Goal: Browse casually

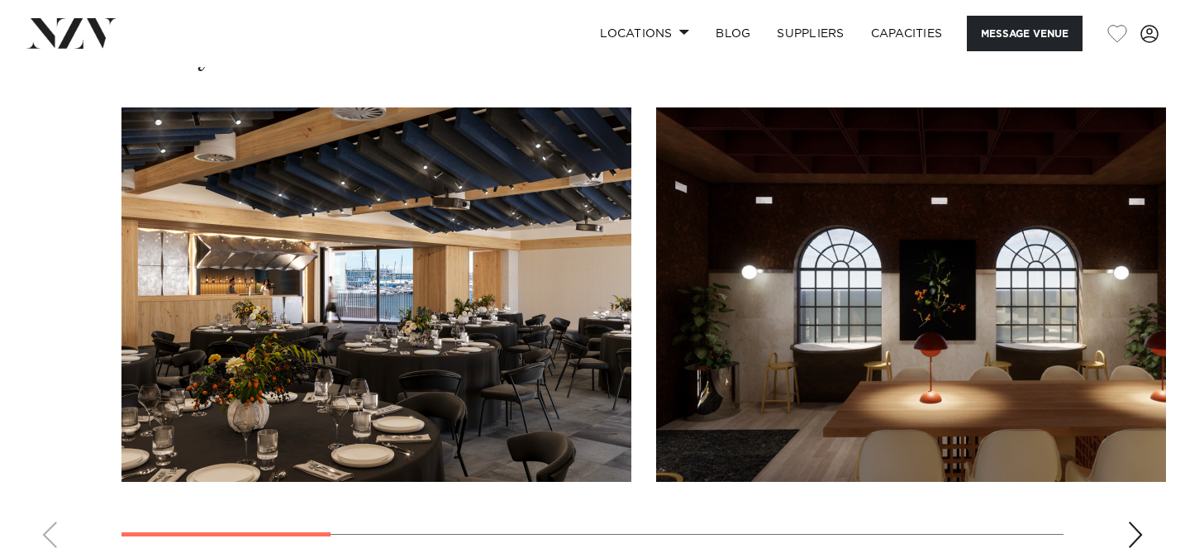
scroll to position [1565, 0]
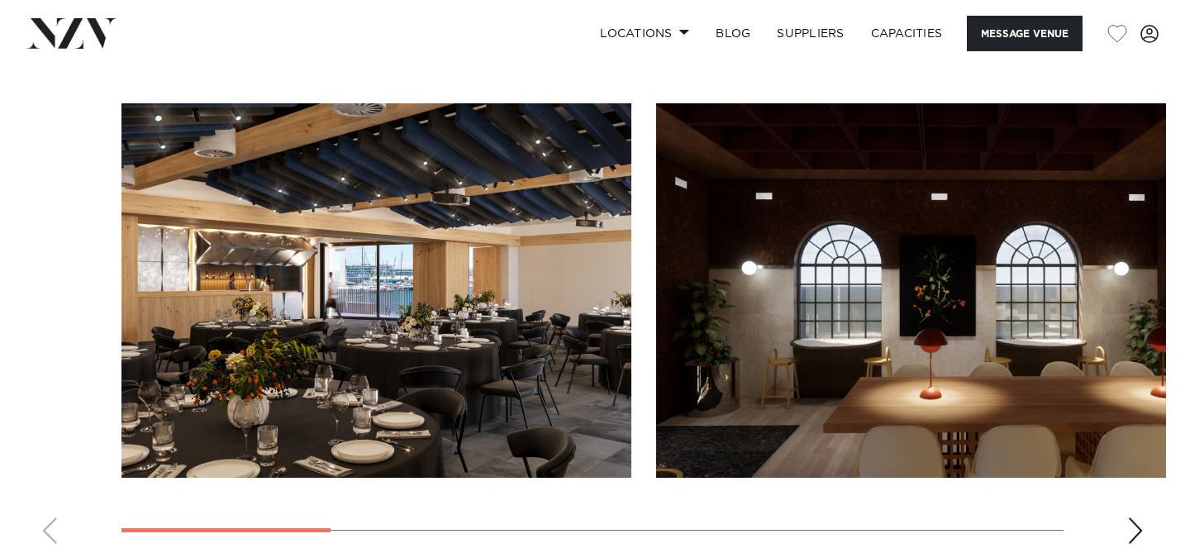
click at [1130, 532] on div "Next slide" at bounding box center [1135, 530] width 17 height 26
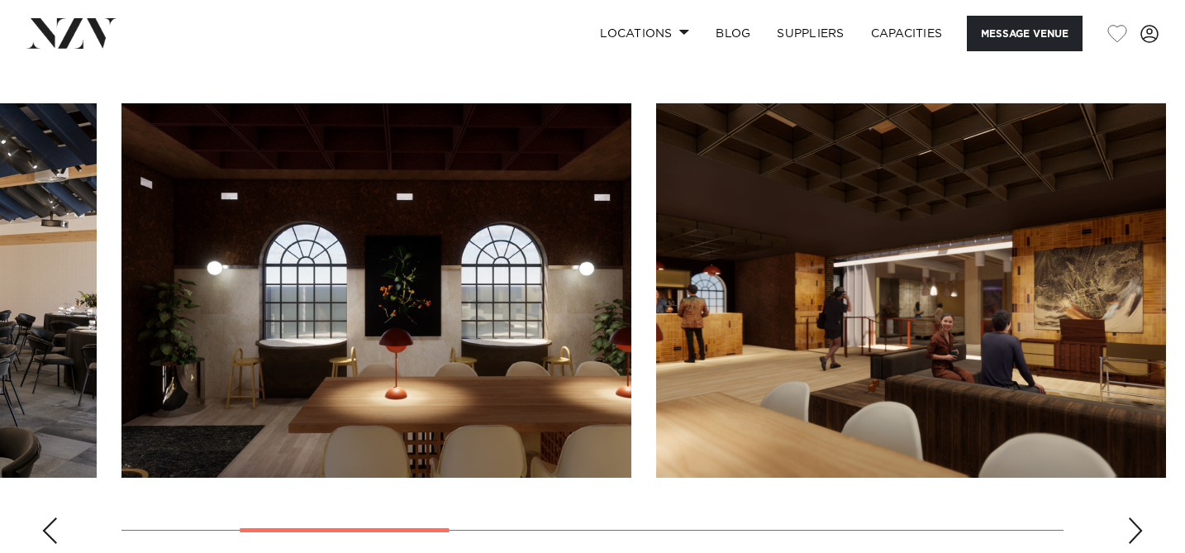
click at [1130, 532] on div "Next slide" at bounding box center [1135, 530] width 17 height 26
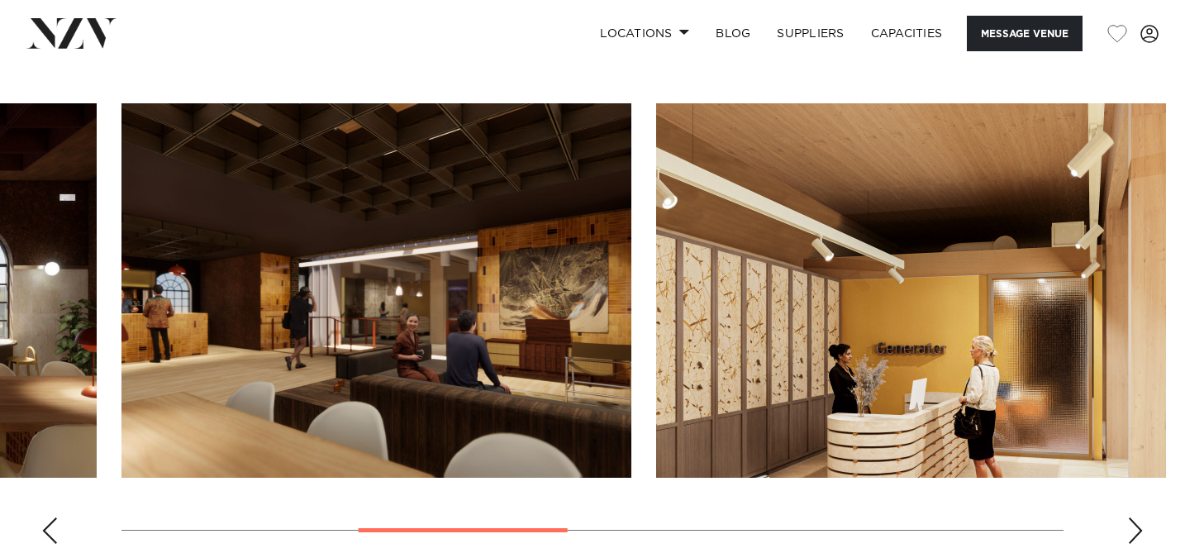
click at [1130, 532] on div "Next slide" at bounding box center [1135, 530] width 17 height 26
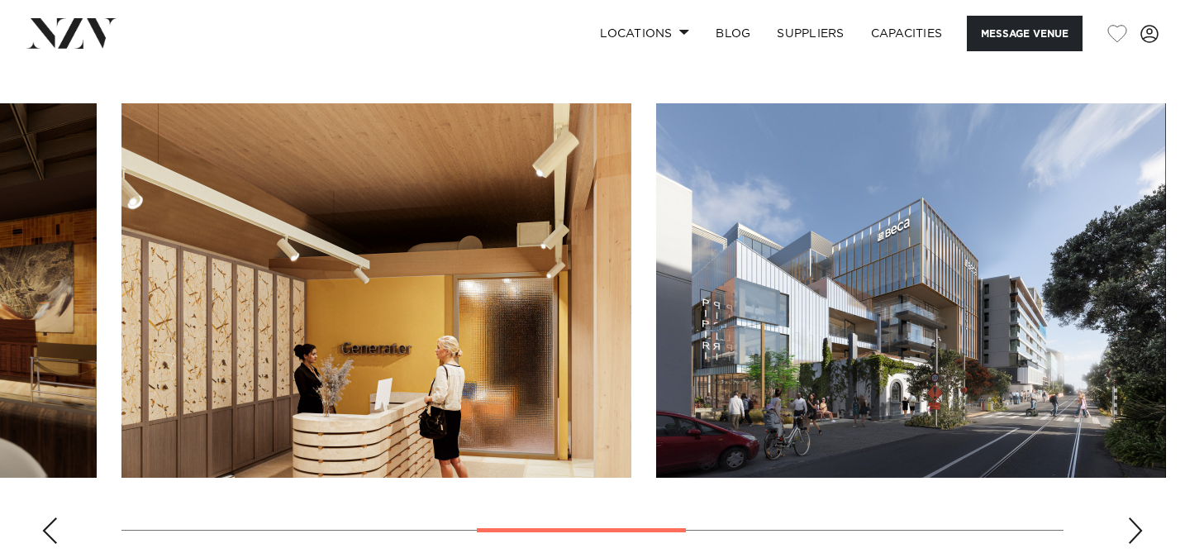
click at [1130, 532] on div "Next slide" at bounding box center [1135, 530] width 17 height 26
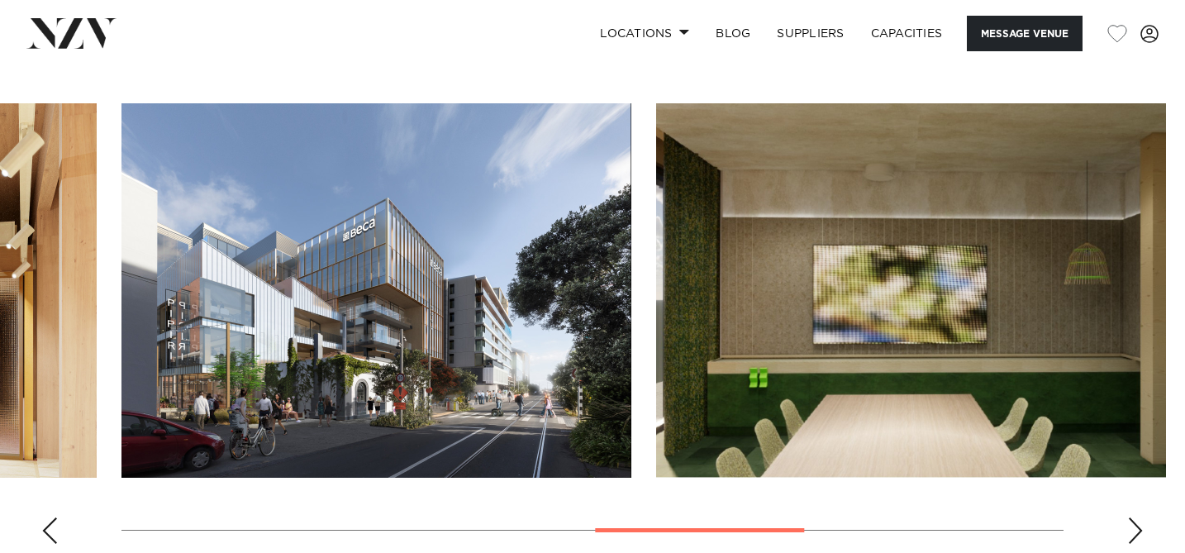
click at [1130, 532] on div "Next slide" at bounding box center [1135, 530] width 17 height 26
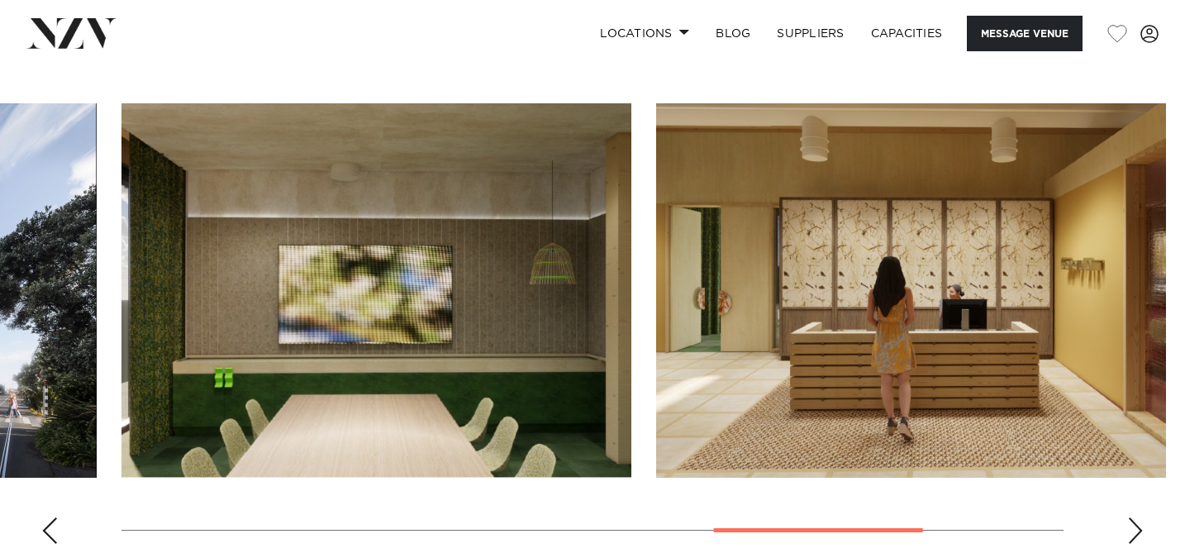
click at [1130, 532] on div "Next slide" at bounding box center [1135, 530] width 17 height 26
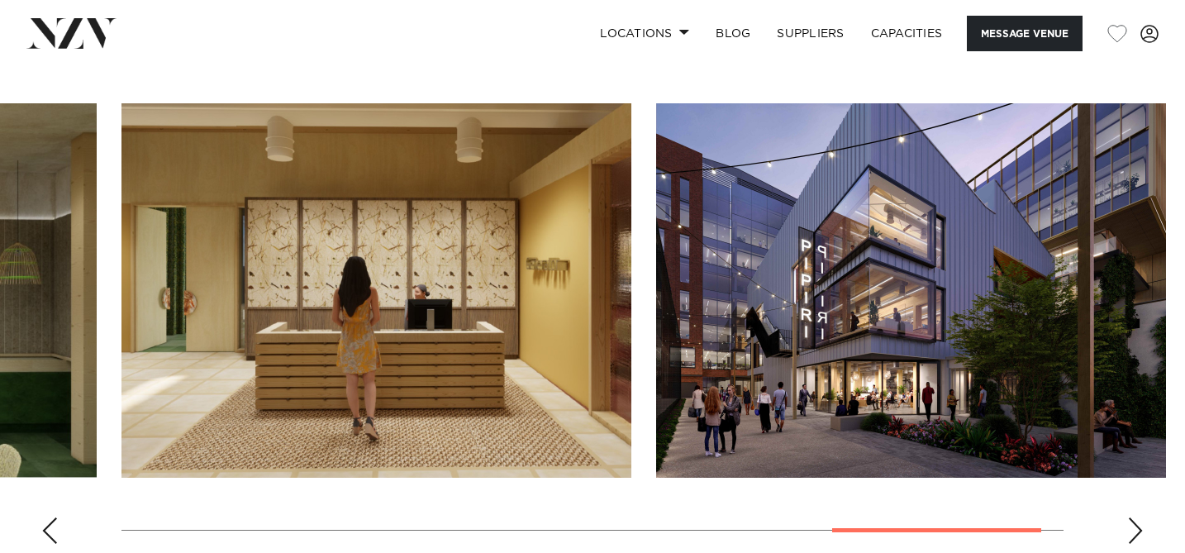
click at [1130, 532] on div "Next slide" at bounding box center [1135, 530] width 17 height 26
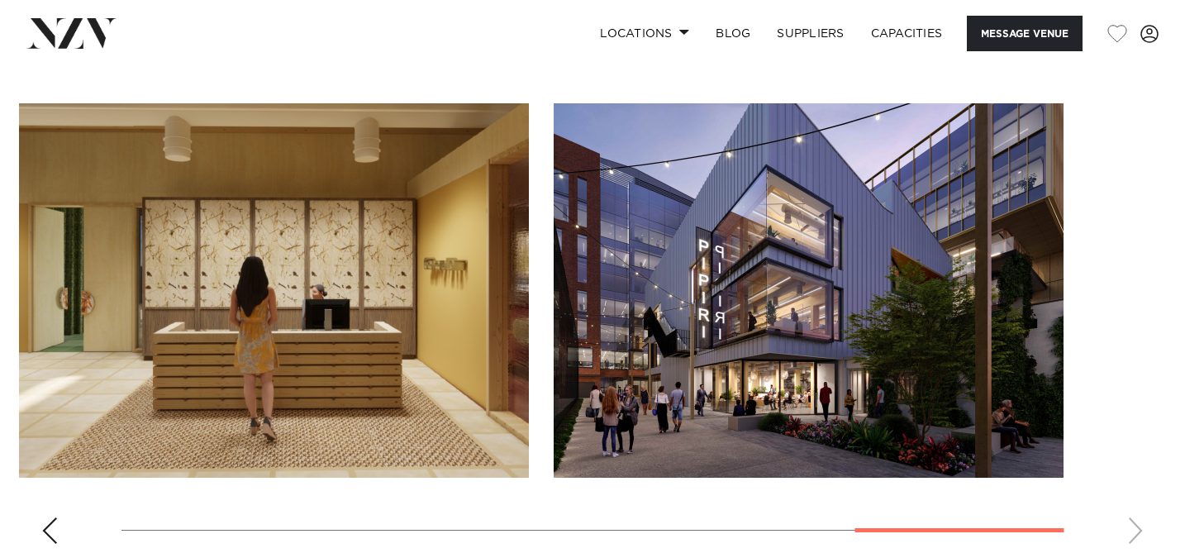
click at [1130, 532] on swiper-container at bounding box center [592, 330] width 1185 height 454
click at [45, 530] on div "Previous slide" at bounding box center [49, 530] width 17 height 26
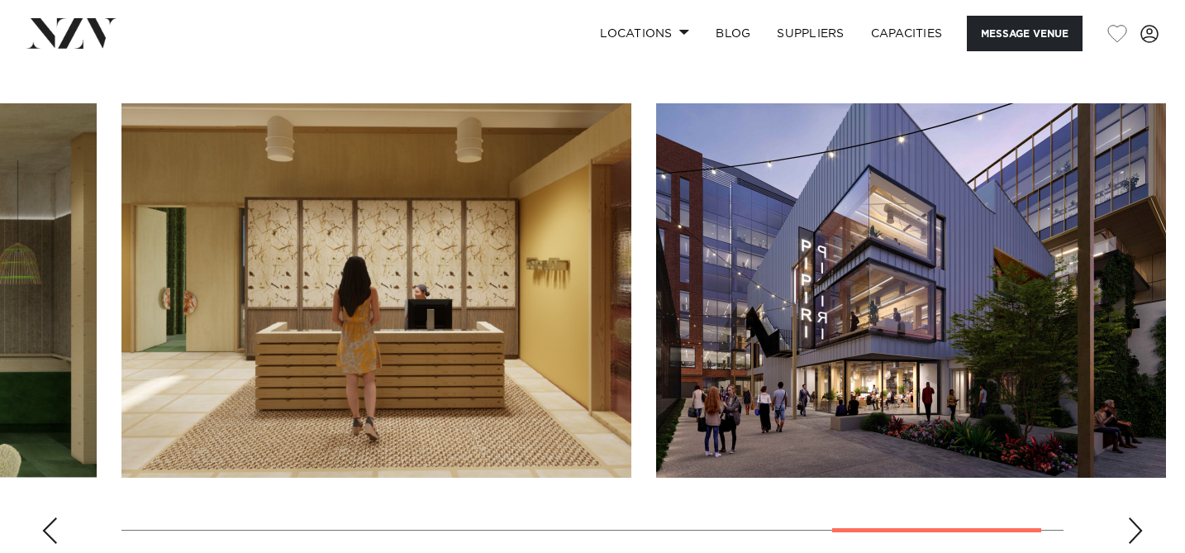
click at [45, 530] on div "Previous slide" at bounding box center [49, 530] width 17 height 26
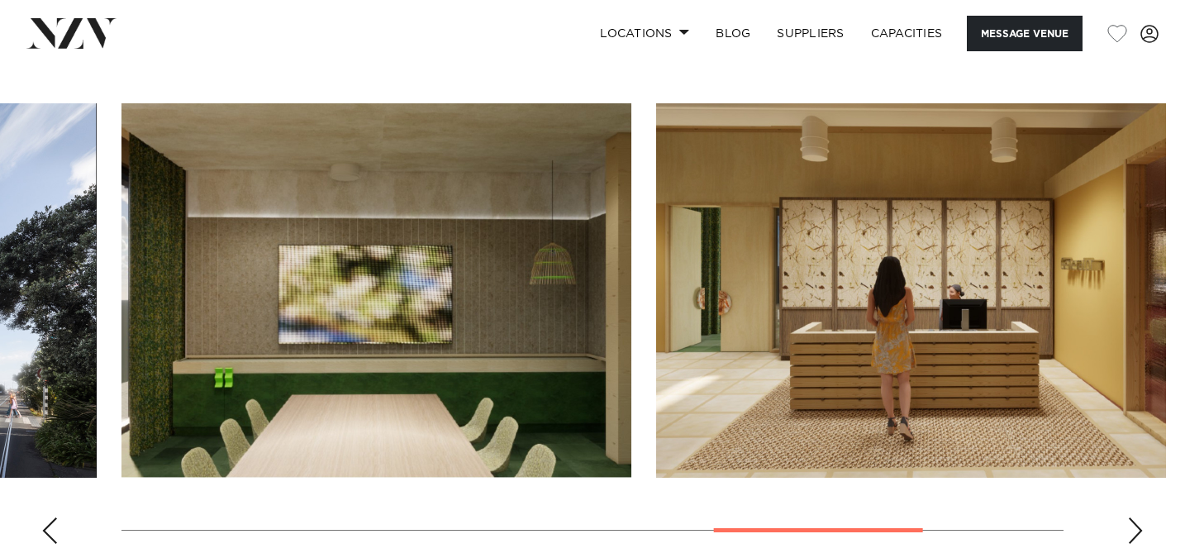
click at [45, 530] on div "Previous slide" at bounding box center [49, 530] width 17 height 26
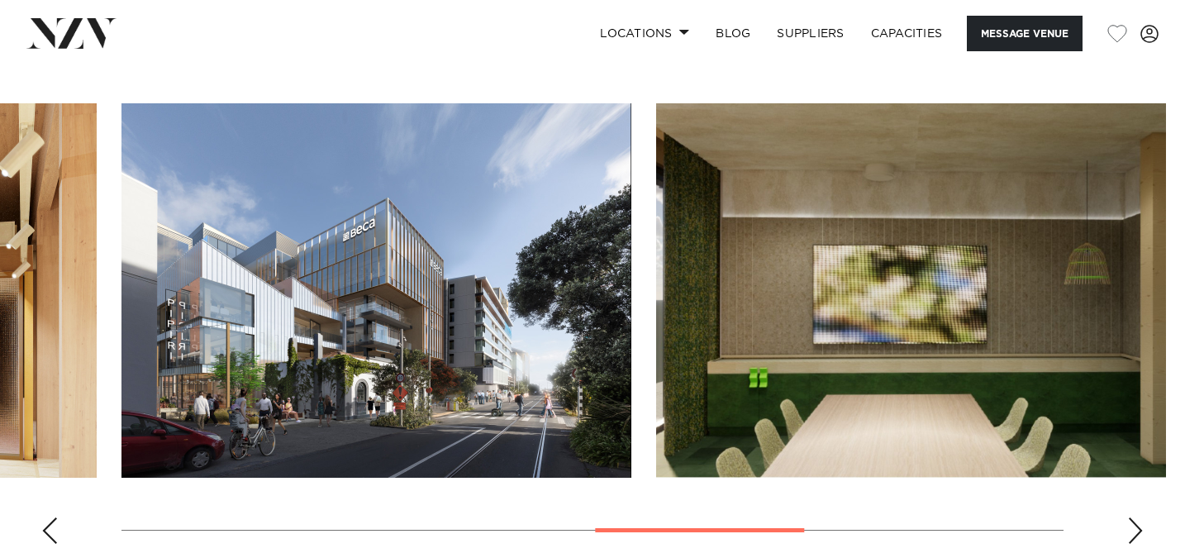
click at [45, 530] on div "Previous slide" at bounding box center [49, 530] width 17 height 26
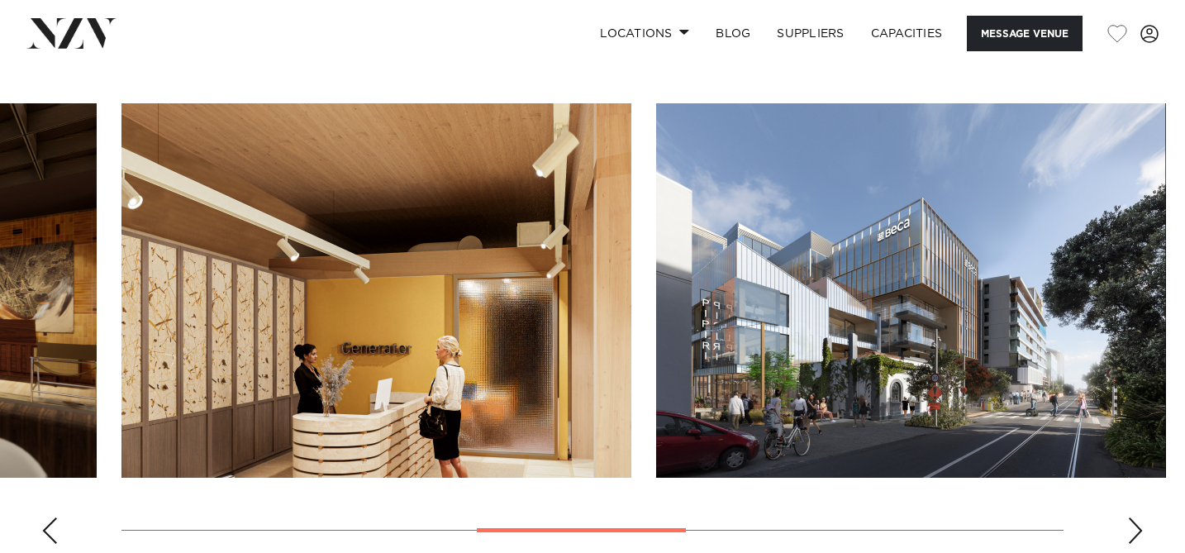
click at [45, 530] on div "Previous slide" at bounding box center [49, 530] width 17 height 26
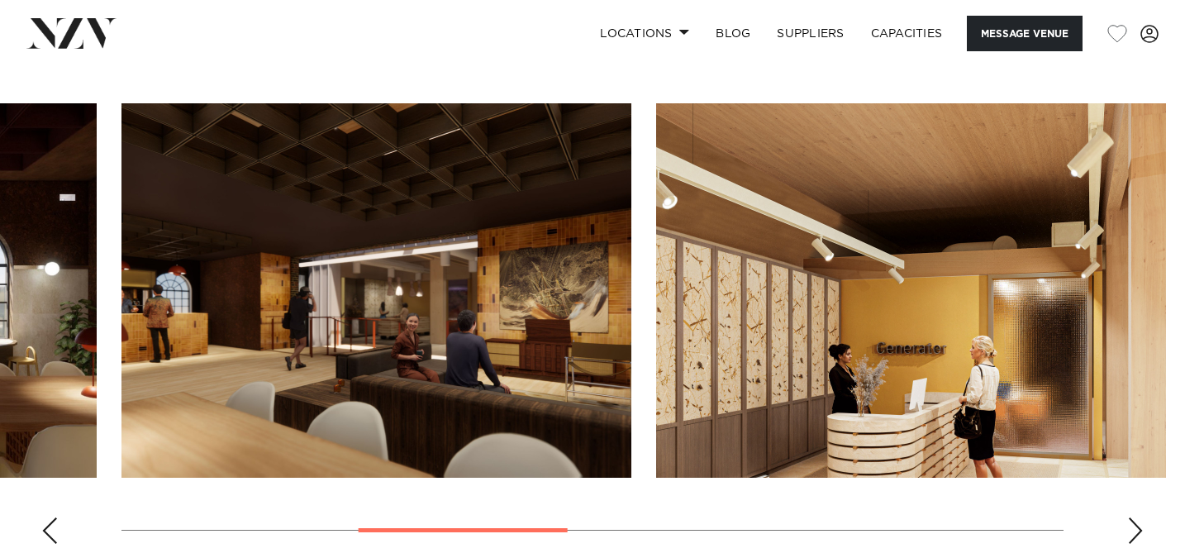
click at [45, 530] on div "Previous slide" at bounding box center [49, 530] width 17 height 26
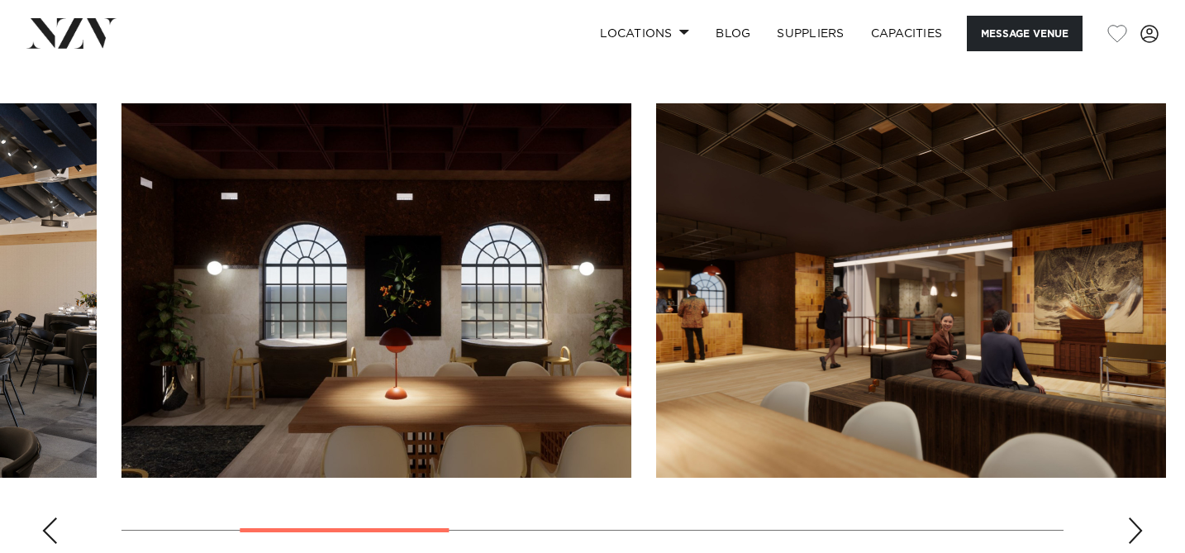
click at [45, 530] on div "Previous slide" at bounding box center [49, 530] width 17 height 26
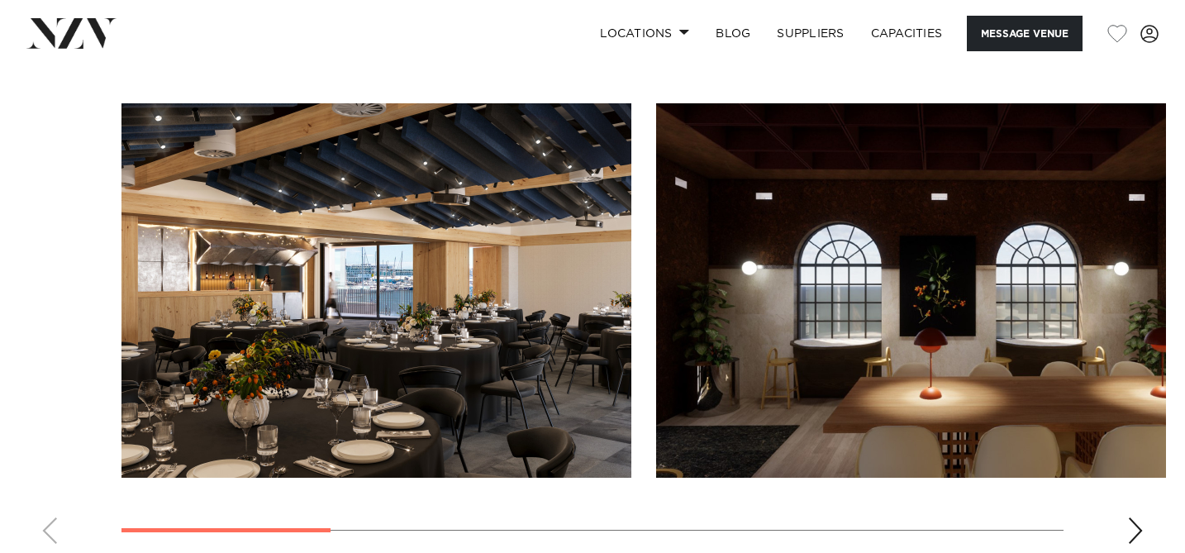
click at [45, 530] on swiper-container at bounding box center [592, 330] width 1185 height 454
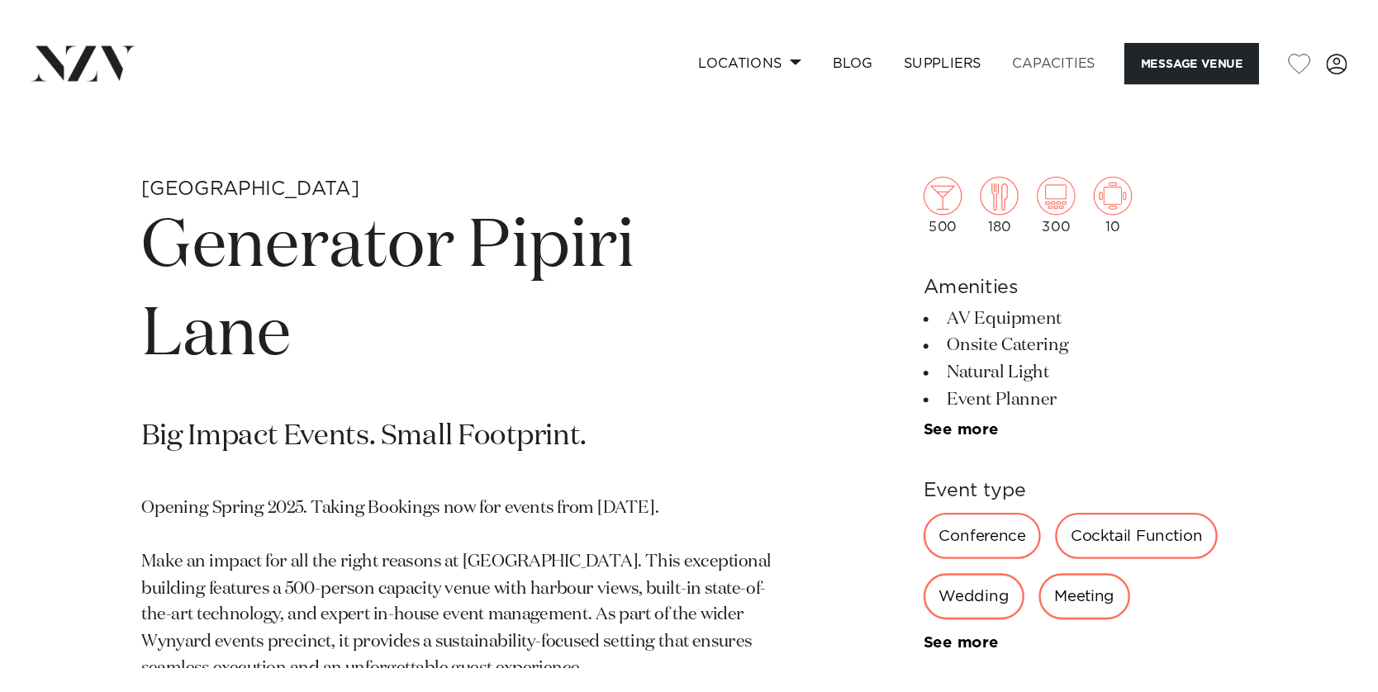
scroll to position [649, 0]
